Goal: Find specific page/section: Find specific page/section

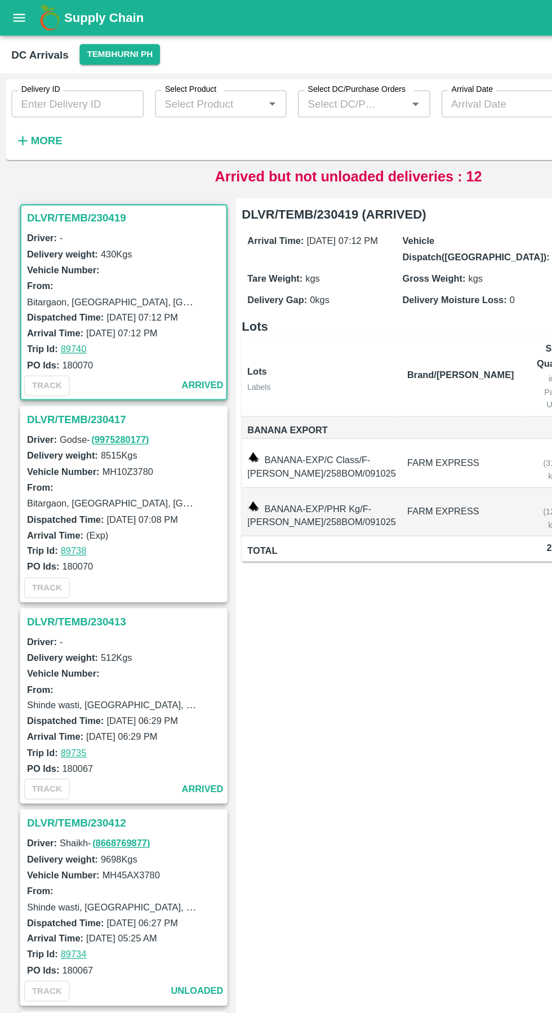
click at [16, 14] on icon "open drawer" at bounding box center [16, 14] width 10 height 6
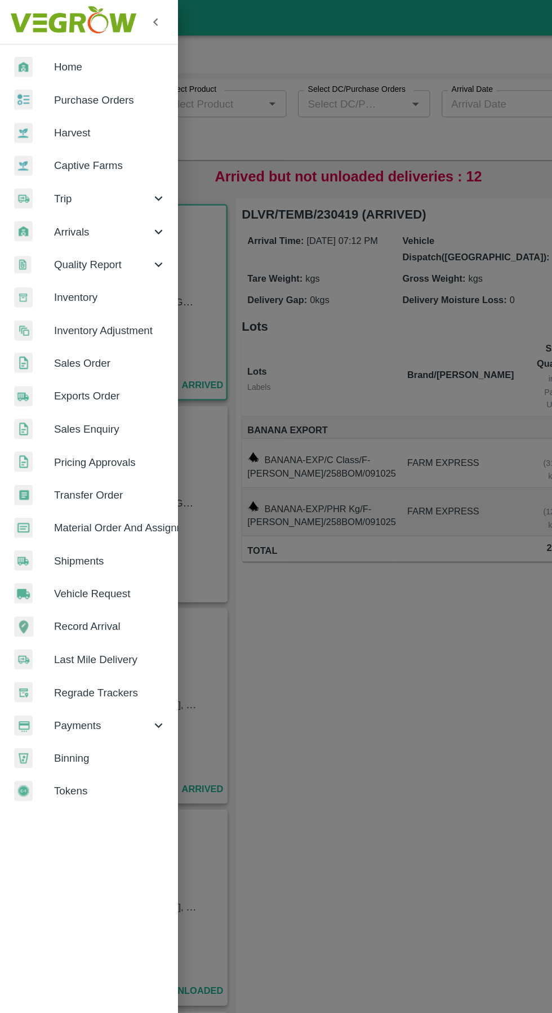
click at [64, 284] on span "Sales Order" at bounding box center [87, 288] width 89 height 12
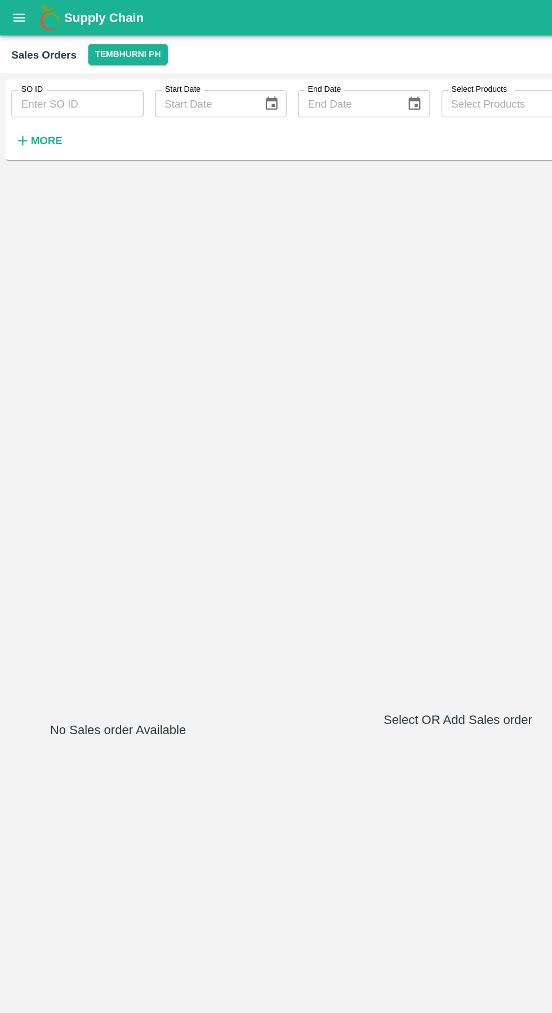
click at [90, 43] on button "Tembhurni PH" at bounding box center [101, 43] width 63 height 16
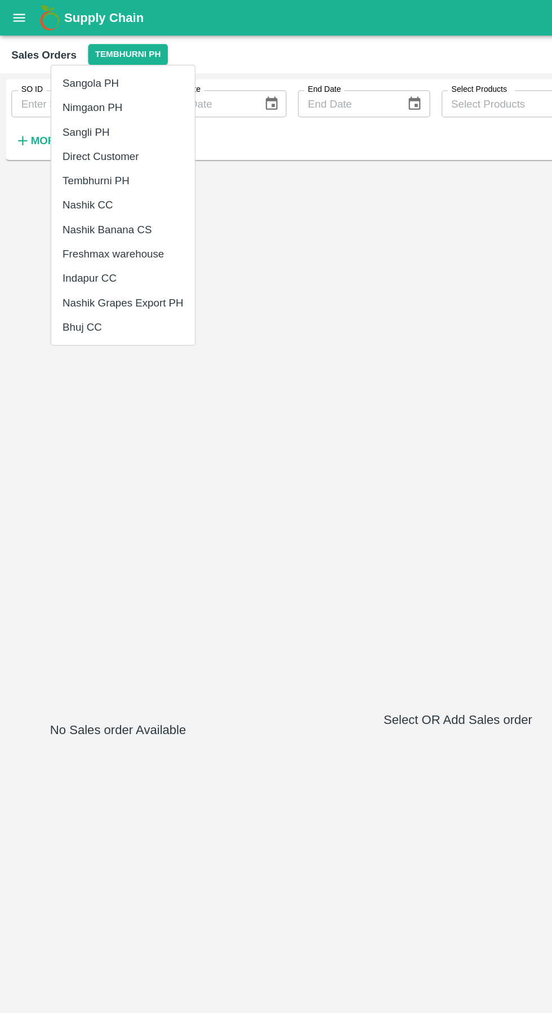
click at [68, 121] on li "Direct Customer" at bounding box center [98, 123] width 114 height 19
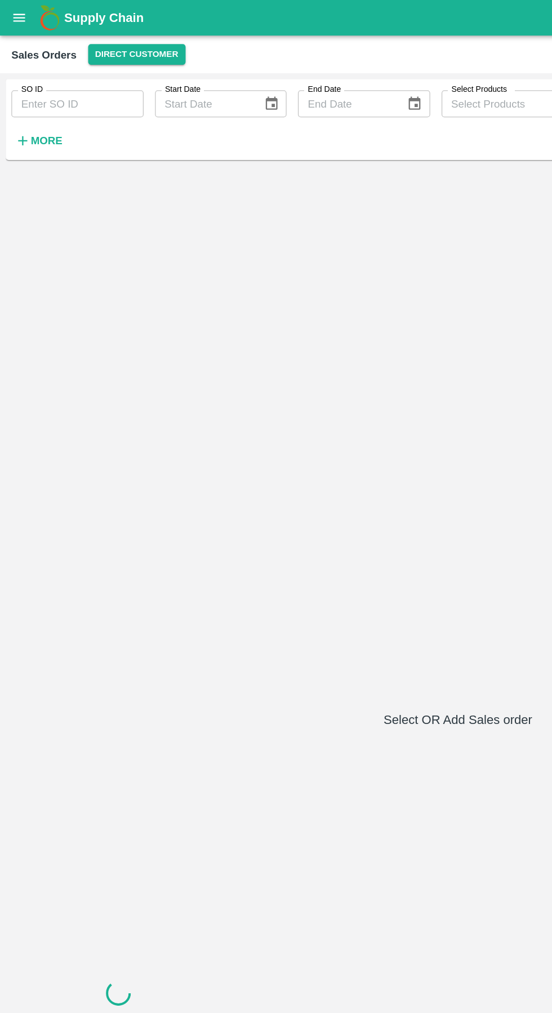
click at [57, 86] on input "SO ID" at bounding box center [61, 82] width 105 height 21
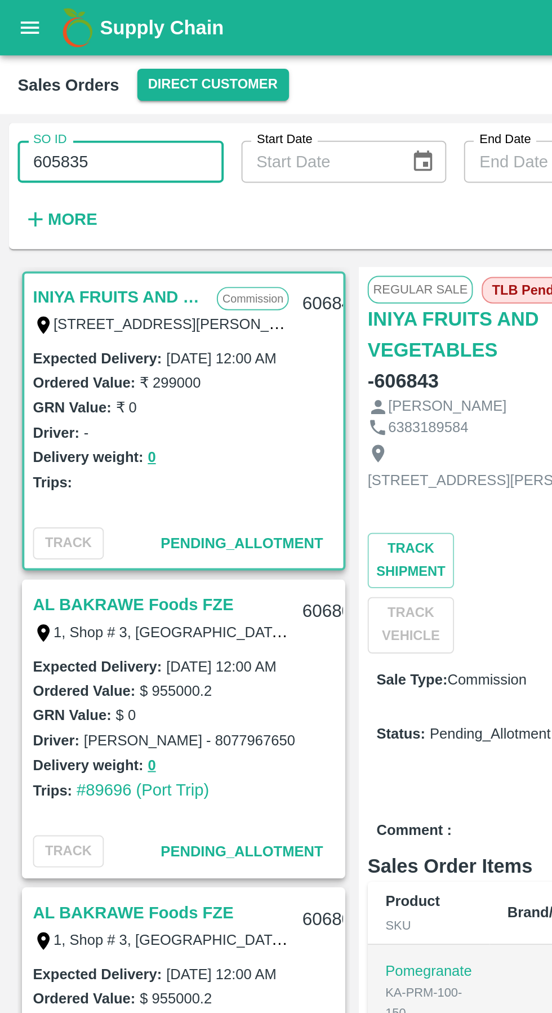
type input "605835"
click at [188, 117] on div "SO ID 605835 SO ID Start Date Start Date End Date End Date Select Products Sele…" at bounding box center [227, 92] width 454 height 59
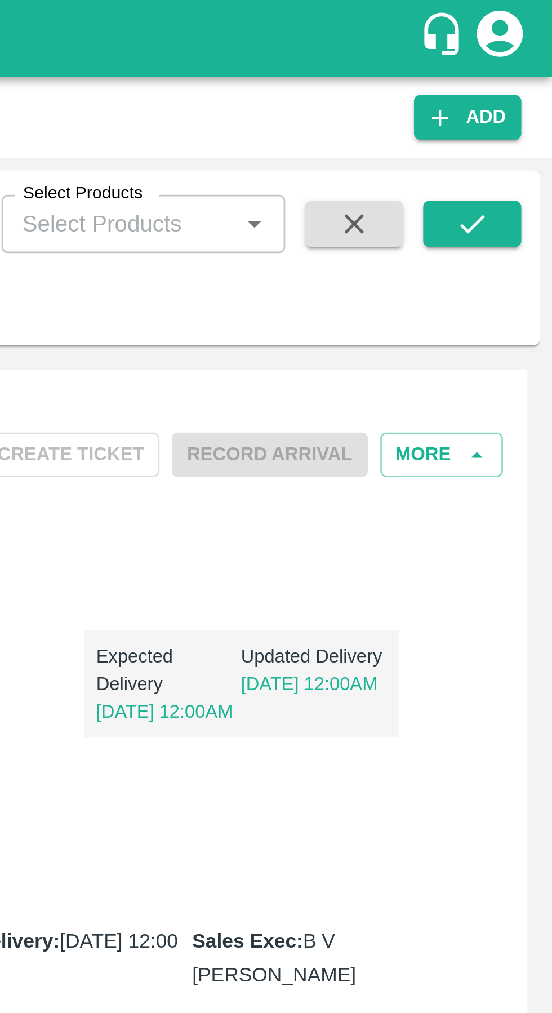
click at [530, 83] on button "submit" at bounding box center [523, 82] width 36 height 17
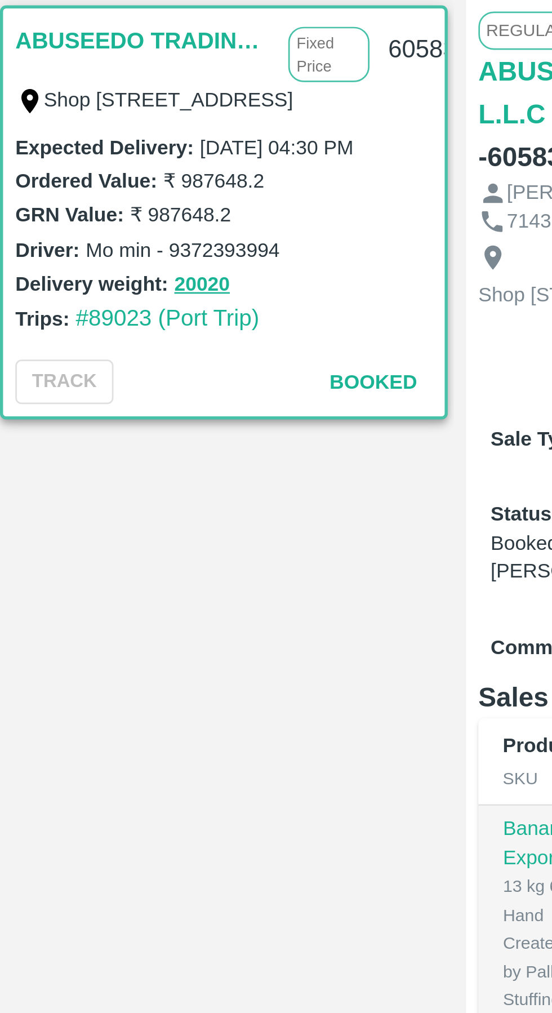
click at [52, 153] on link "ABUSEEDO TRADING L.L.C" at bounding box center [64, 151] width 95 height 15
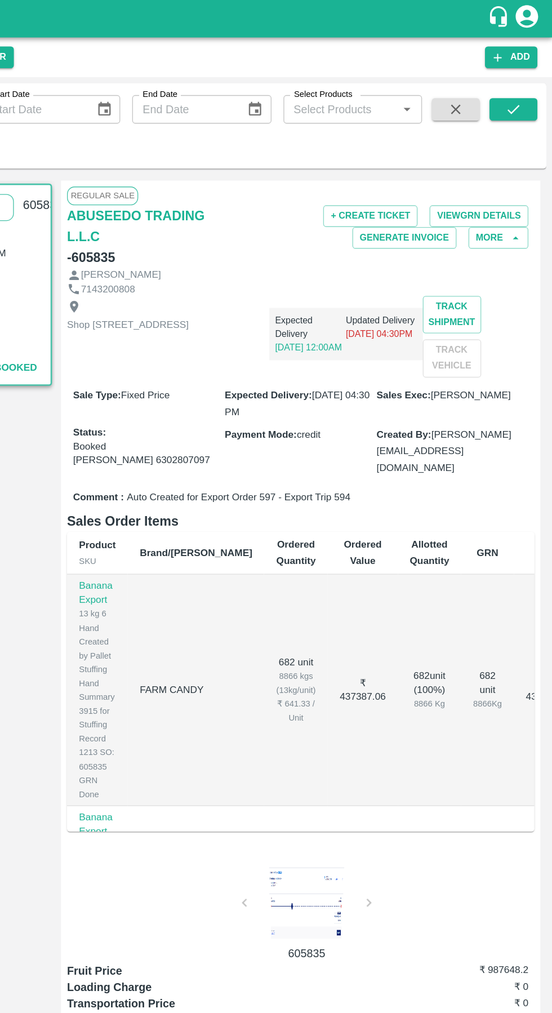
scroll to position [0, 1]
